Goal: Navigation & Orientation: Go to known website

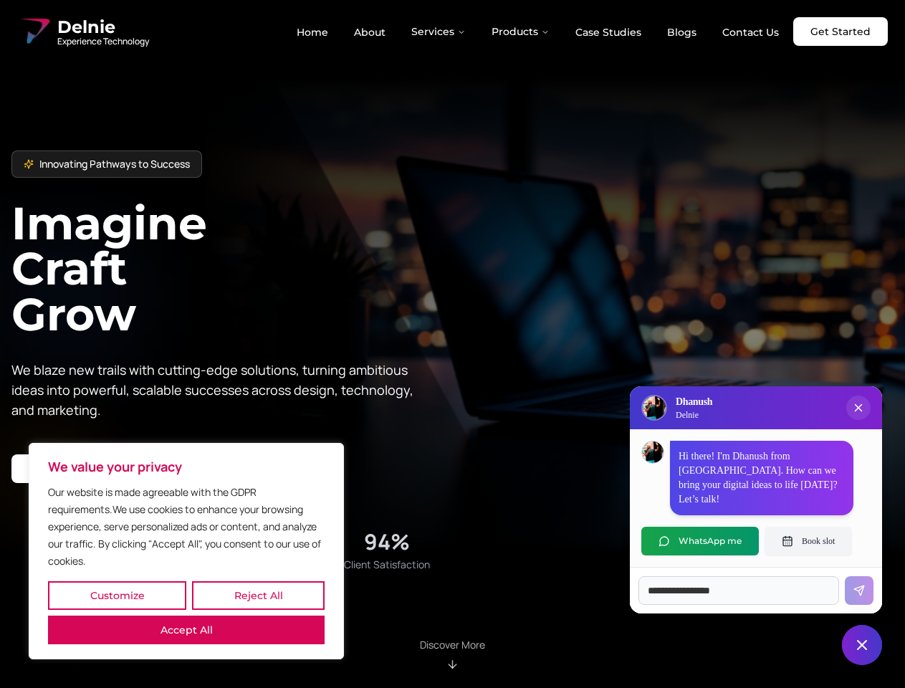
click at [117, 595] on button "Customize" at bounding box center [117, 595] width 138 height 29
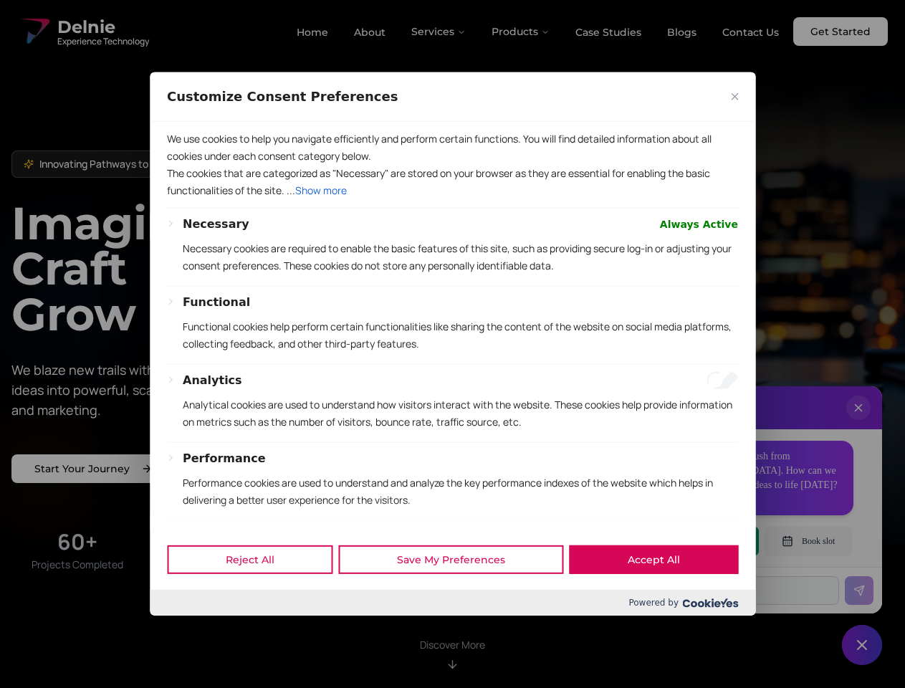
click at [186, 590] on div "Reject All Save My Preferences Accept All" at bounding box center [452, 559] width 605 height 61
click at [452, 344] on div "Functional Functional cookies help perform certain functionalities like sharing…" at bounding box center [460, 329] width 555 height 70
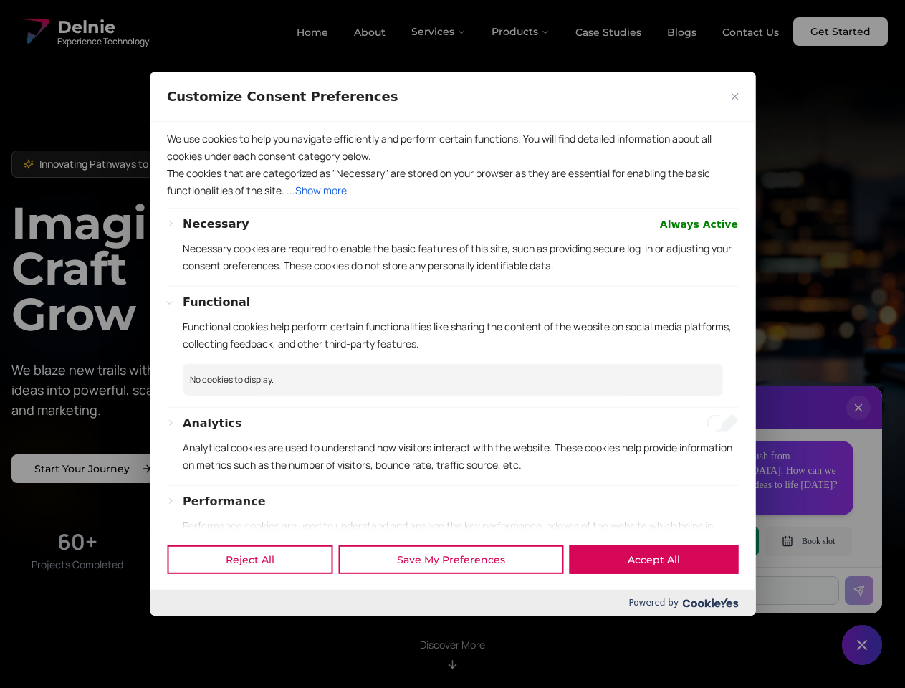
click at [439, 32] on div at bounding box center [452, 344] width 905 height 688
click at [521, 32] on div at bounding box center [452, 344] width 905 height 688
click at [858, 422] on div at bounding box center [452, 344] width 905 height 688
click at [700, 541] on div "Reject All Save My Preferences Accept All" at bounding box center [452, 559] width 605 height 61
click at [808, 541] on div at bounding box center [452, 344] width 905 height 688
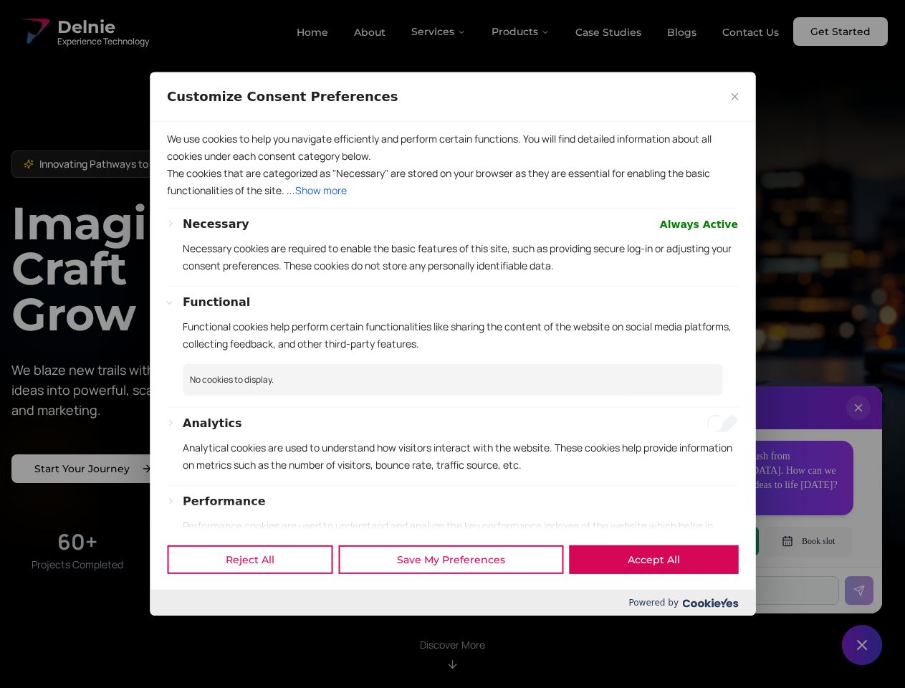
click at [862, 645] on div at bounding box center [452, 344] width 905 height 688
